Goal: Task Accomplishment & Management: Use online tool/utility

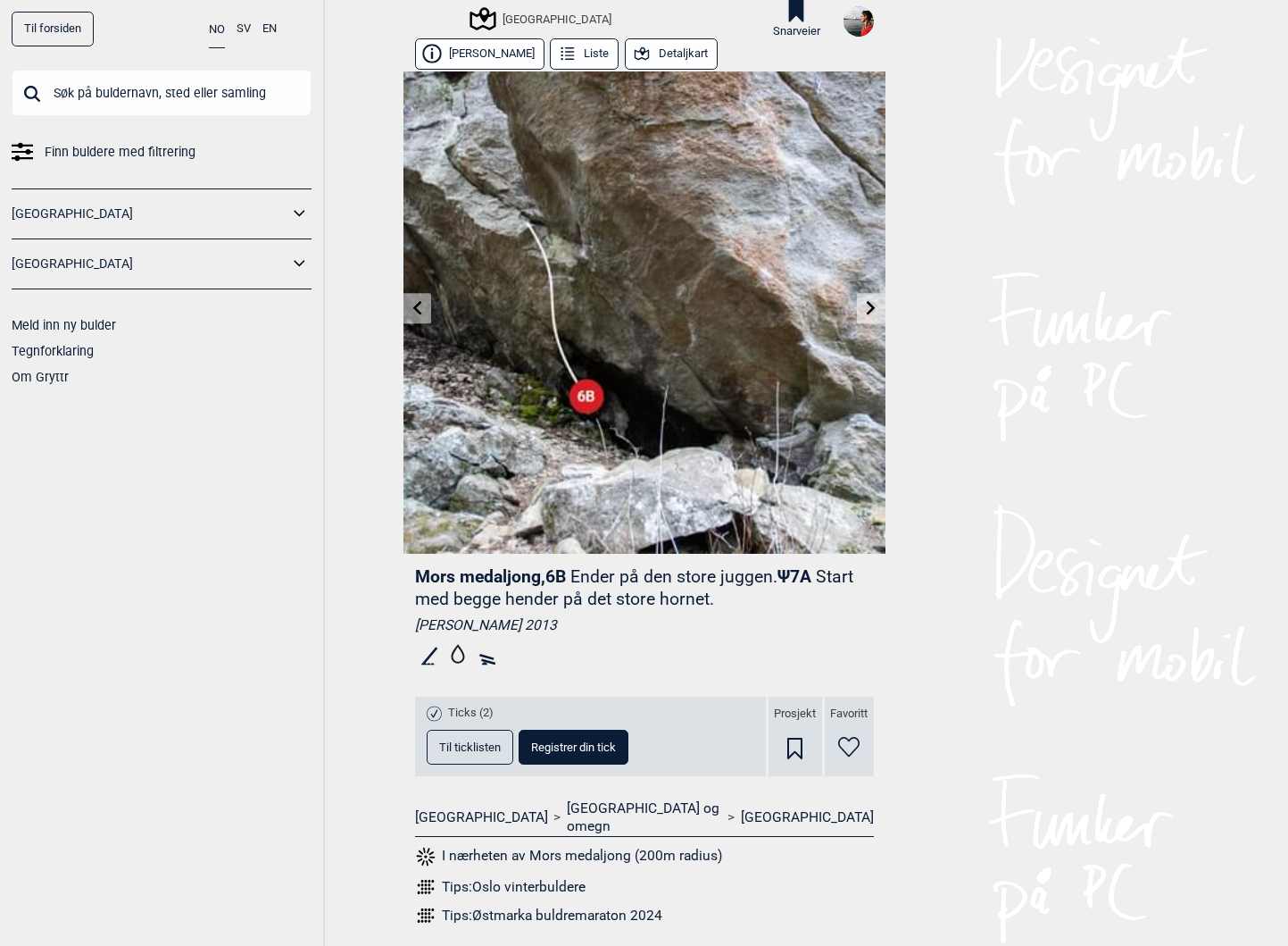
click at [157, 99] on input "text" at bounding box center [162, 93] width 300 height 46
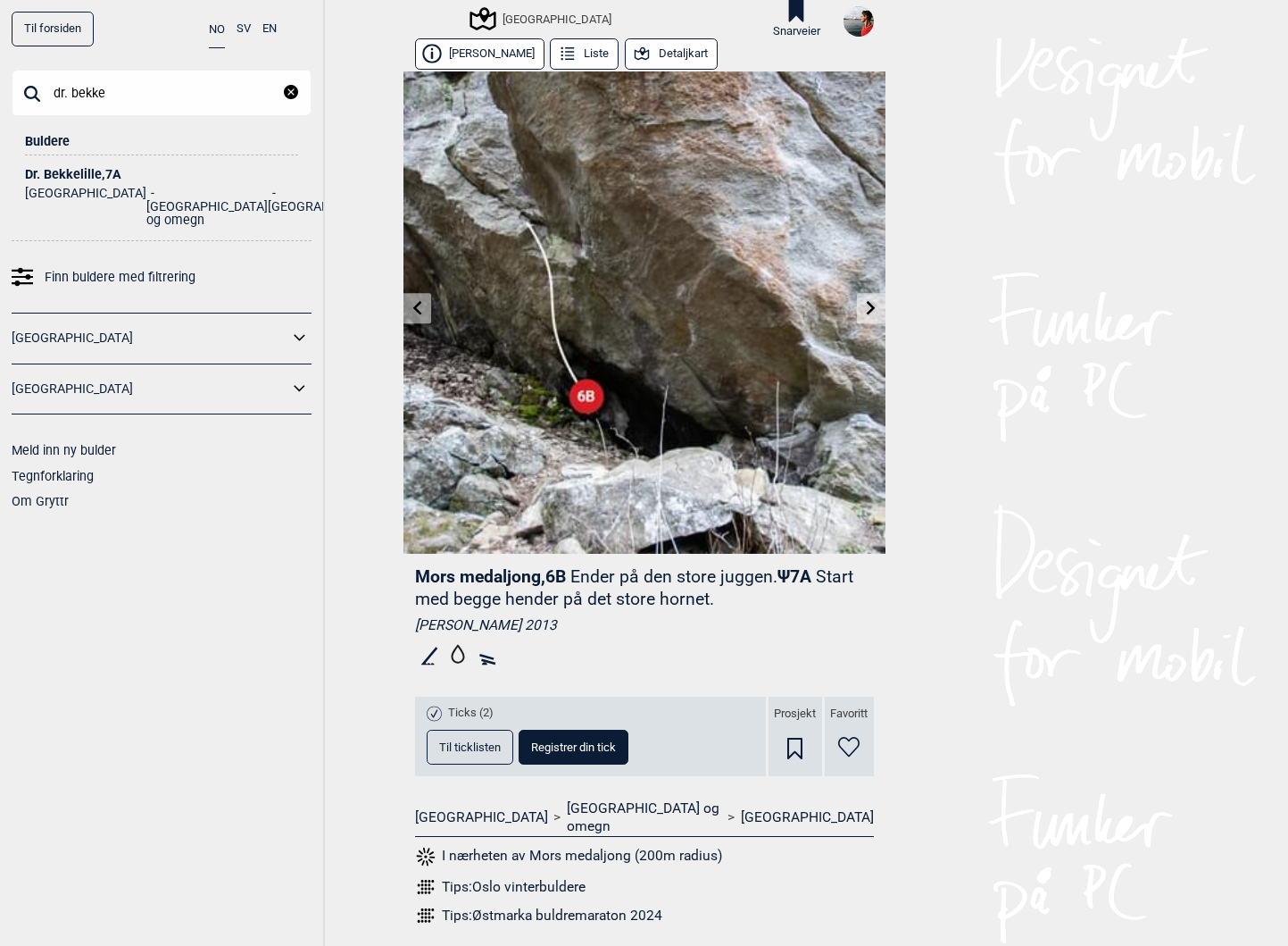
type input "dr. bekke"
click at [63, 168] on div "Dr. Bekkelille , 7A" at bounding box center [161, 174] width 273 height 14
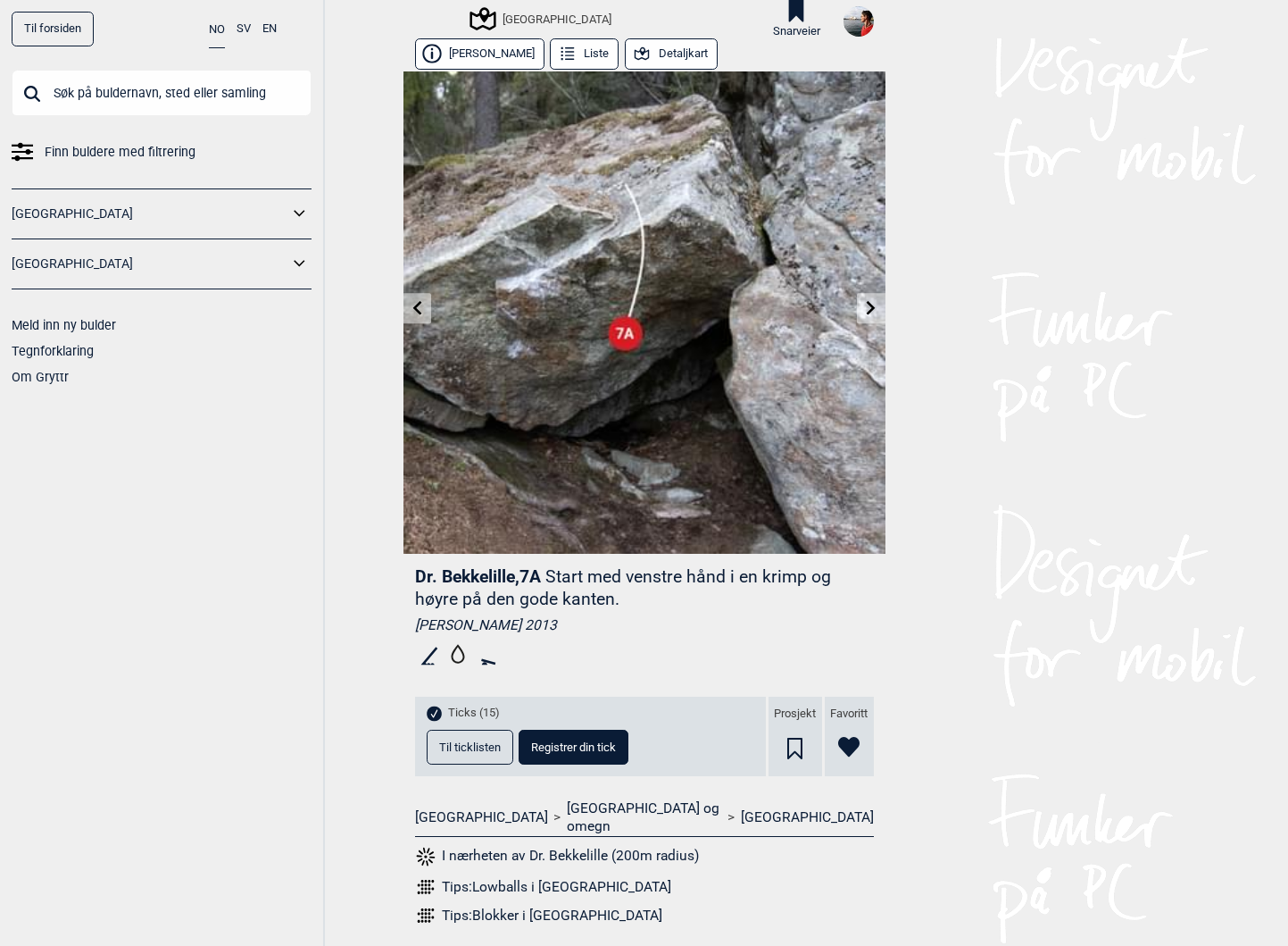
click at [476, 749] on span "Til ticklisten" at bounding box center [470, 747] width 62 height 12
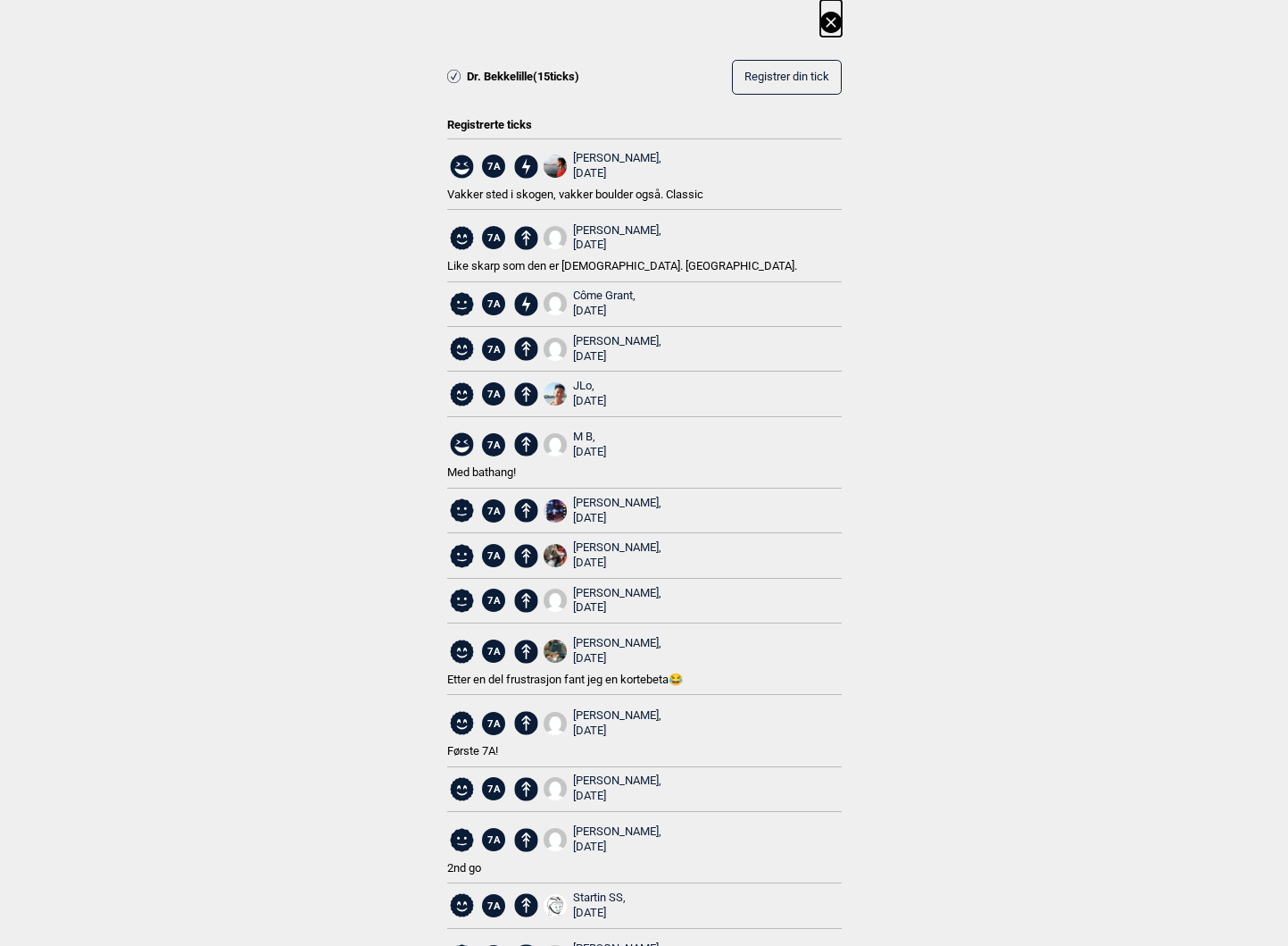
click at [835, 23] on icon at bounding box center [830, 22] width 21 height 21
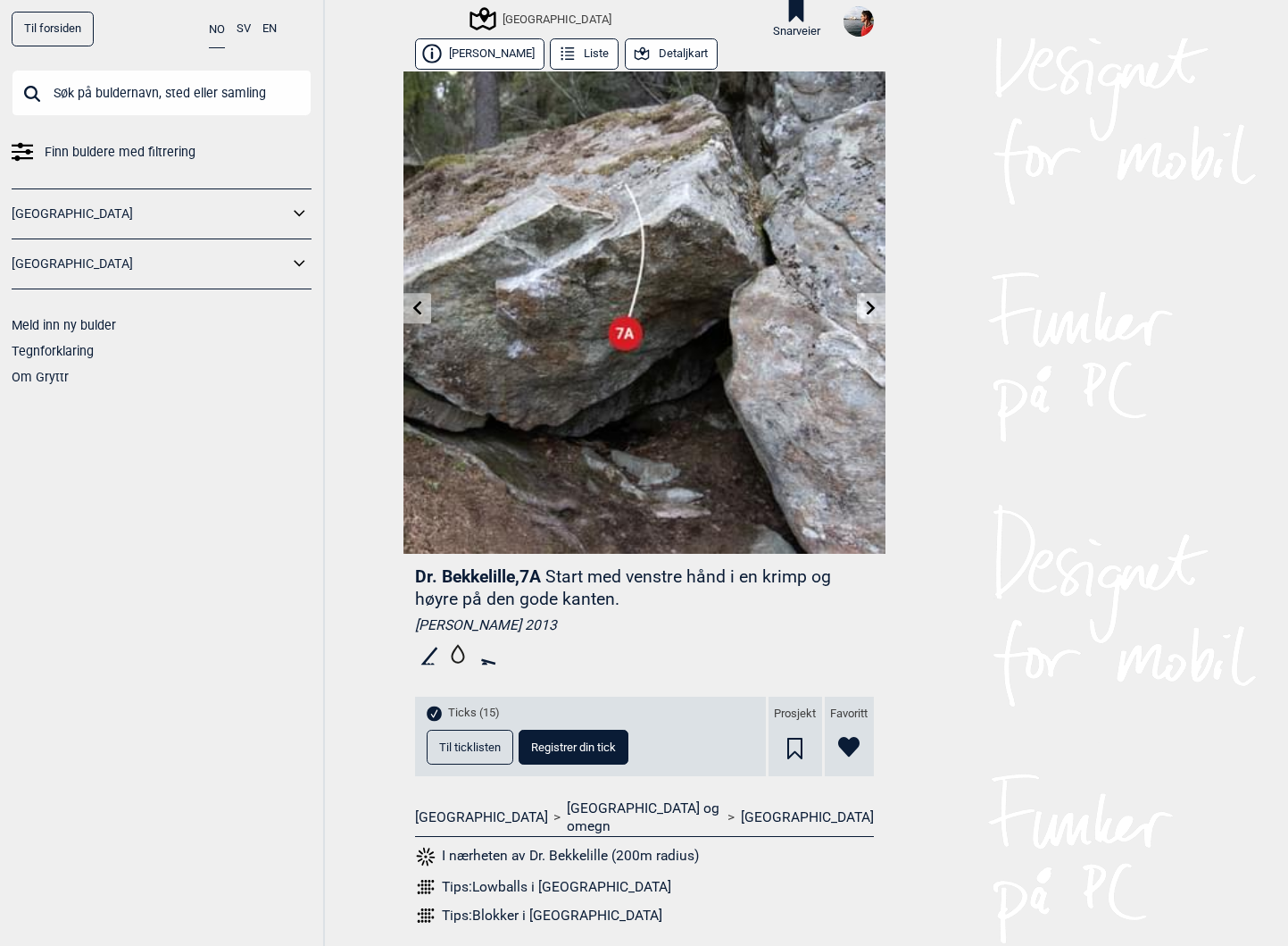
click at [106, 78] on input "text" at bounding box center [162, 93] width 300 height 46
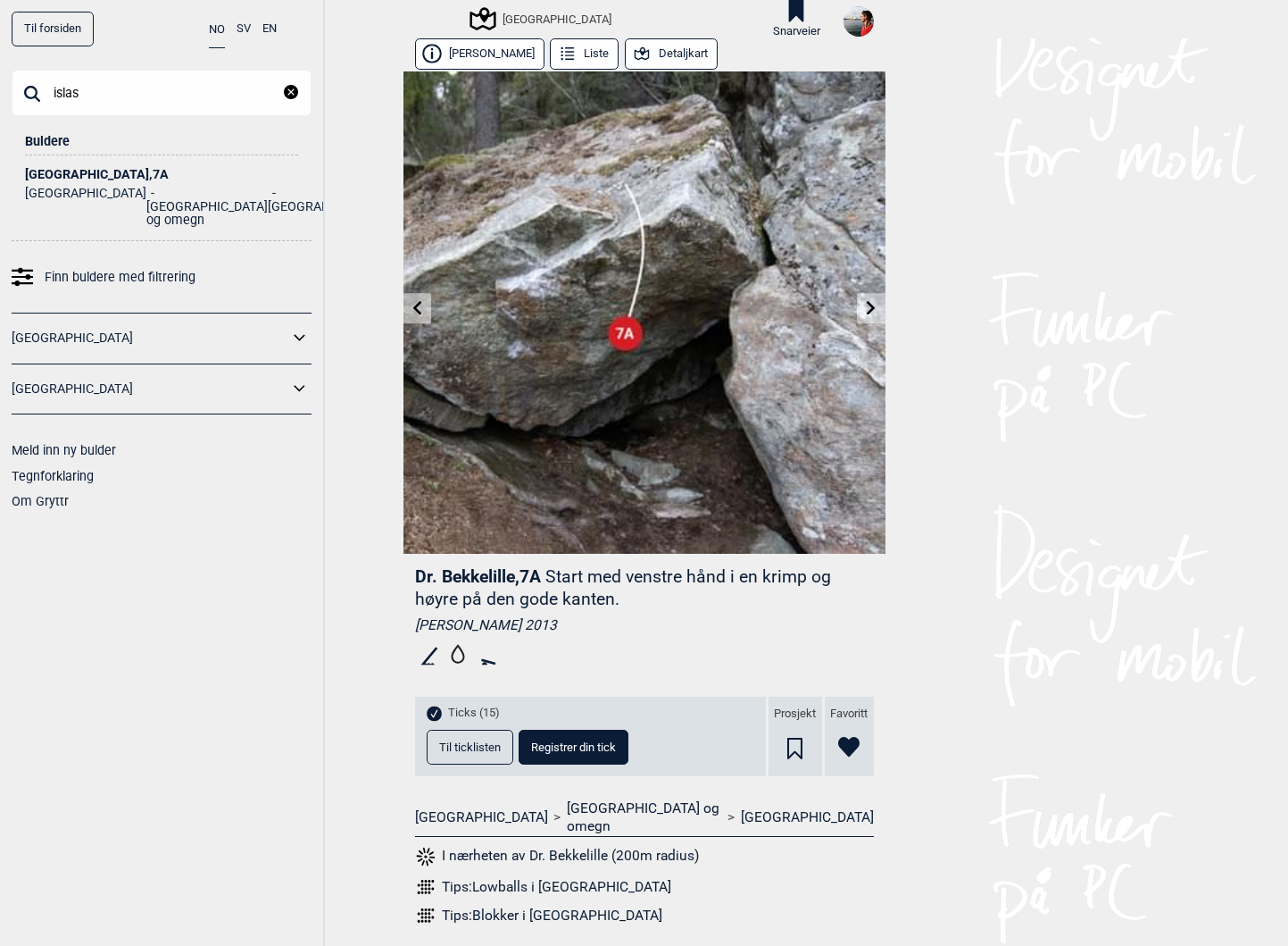
type input "islas"
click at [55, 175] on div "Islas Canarias , 7A" at bounding box center [161, 174] width 273 height 14
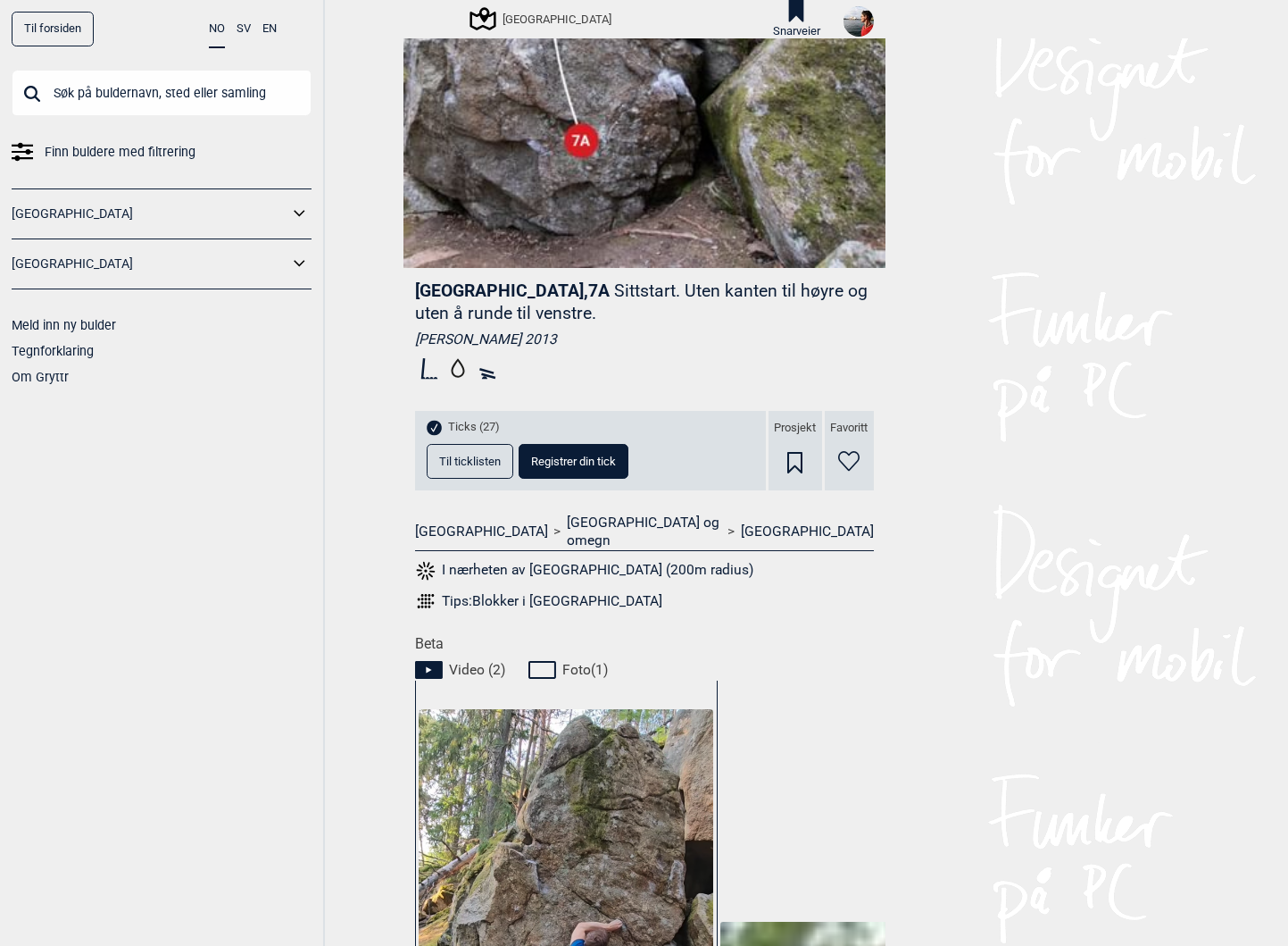
scroll to position [92, 0]
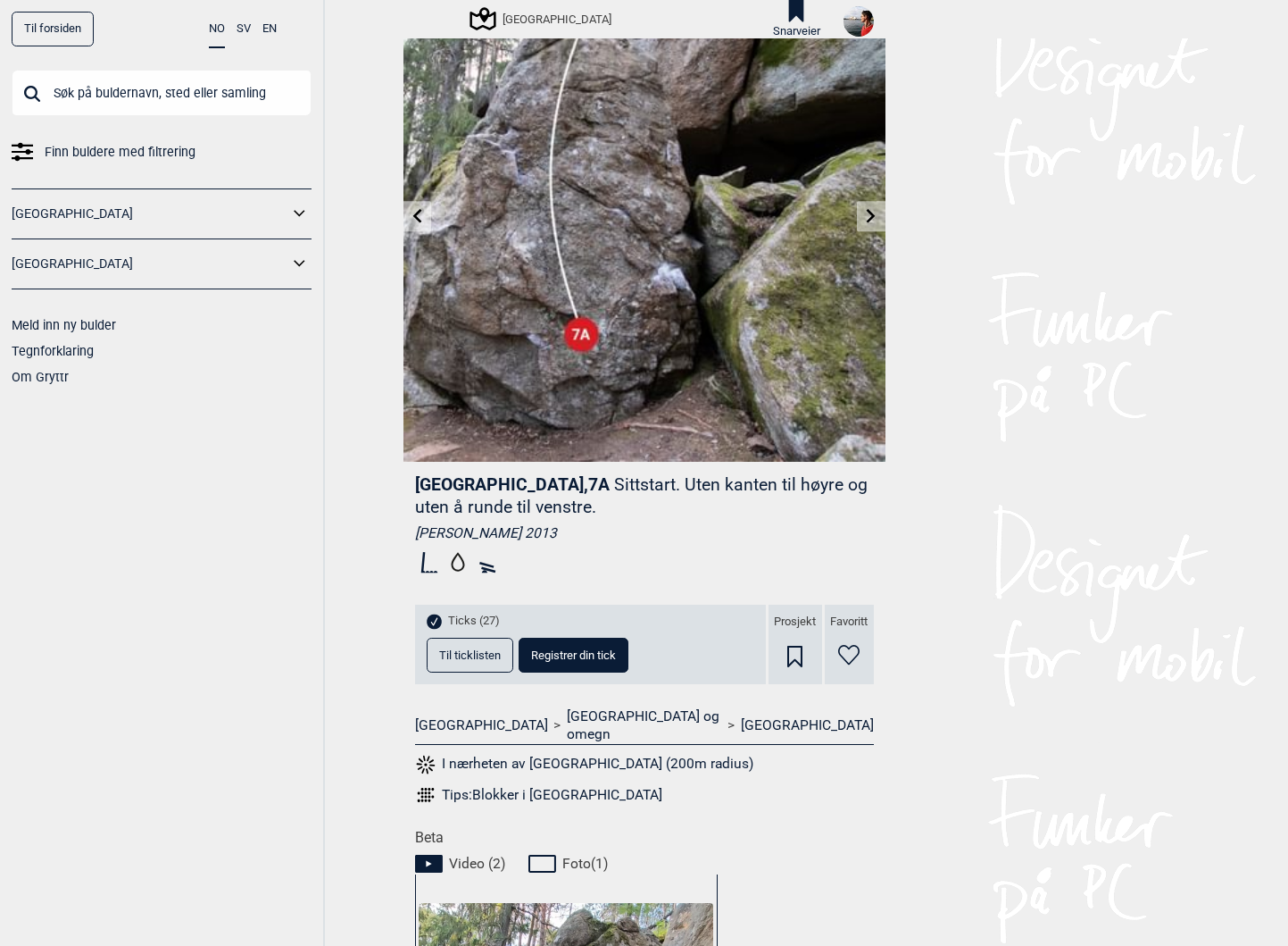
click at [489, 663] on button "Til ticklisten" at bounding box center [470, 655] width 87 height 35
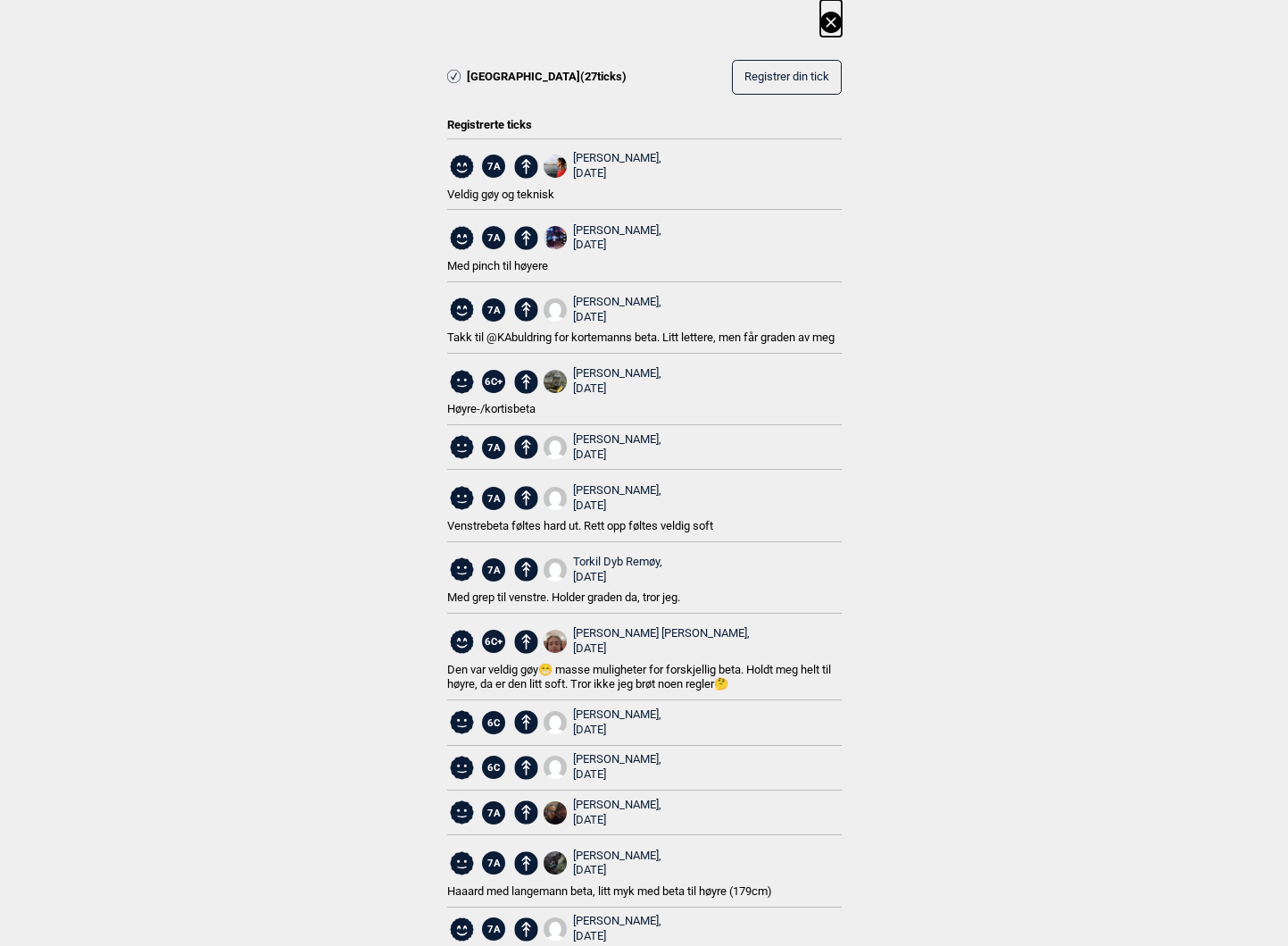
click at [830, 22] on icon at bounding box center [830, 21] width 10 height 10
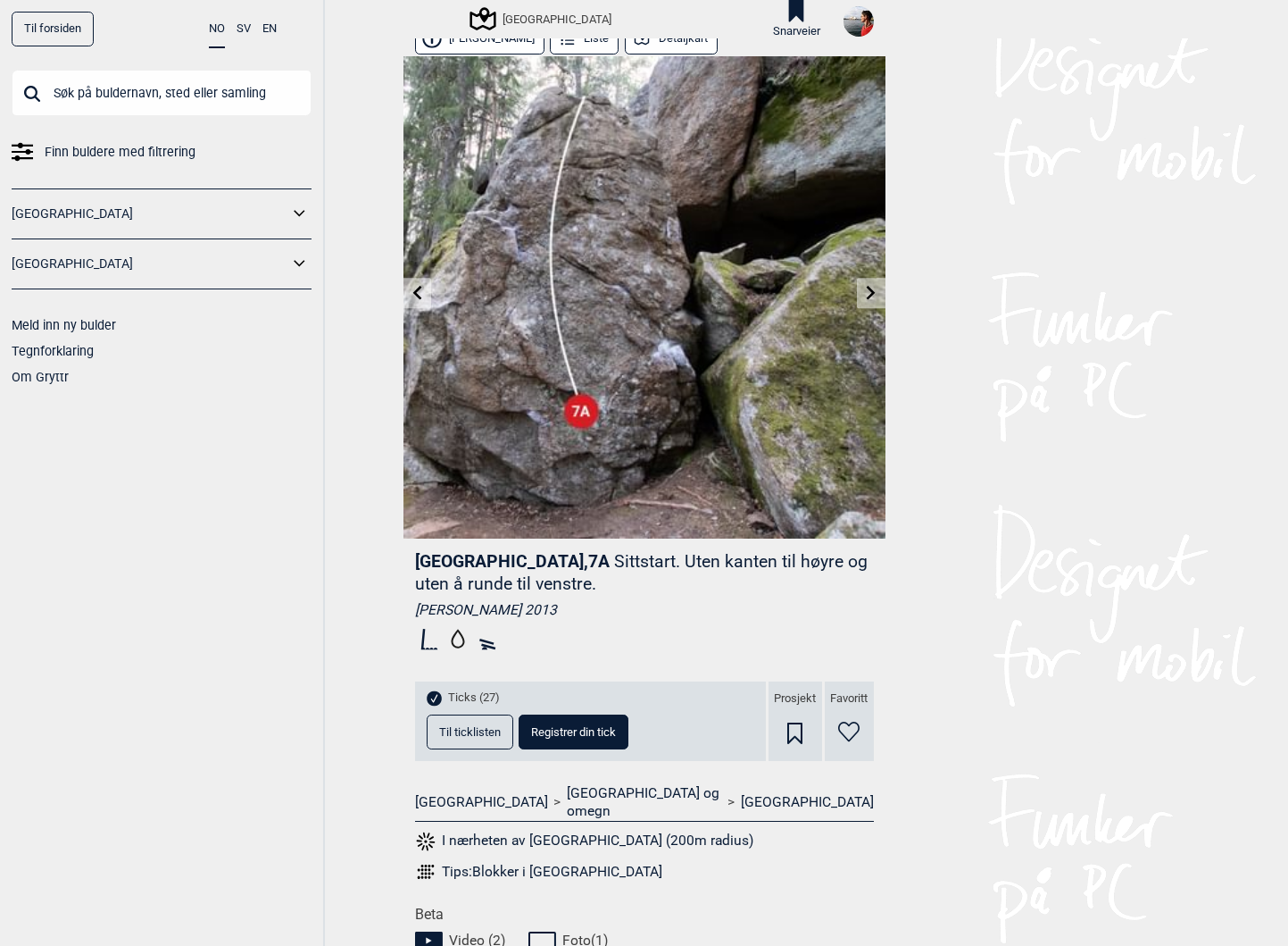
scroll to position [0, 0]
